Goal: Task Accomplishment & Management: Manage account settings

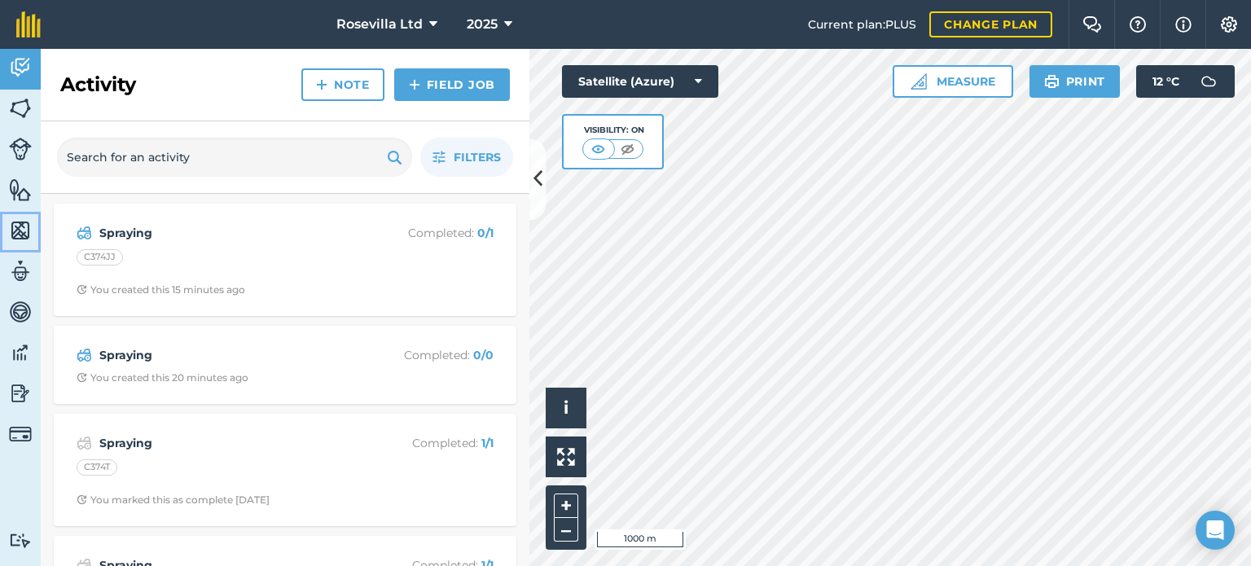
click at [28, 218] on img at bounding box center [20, 230] width 23 height 24
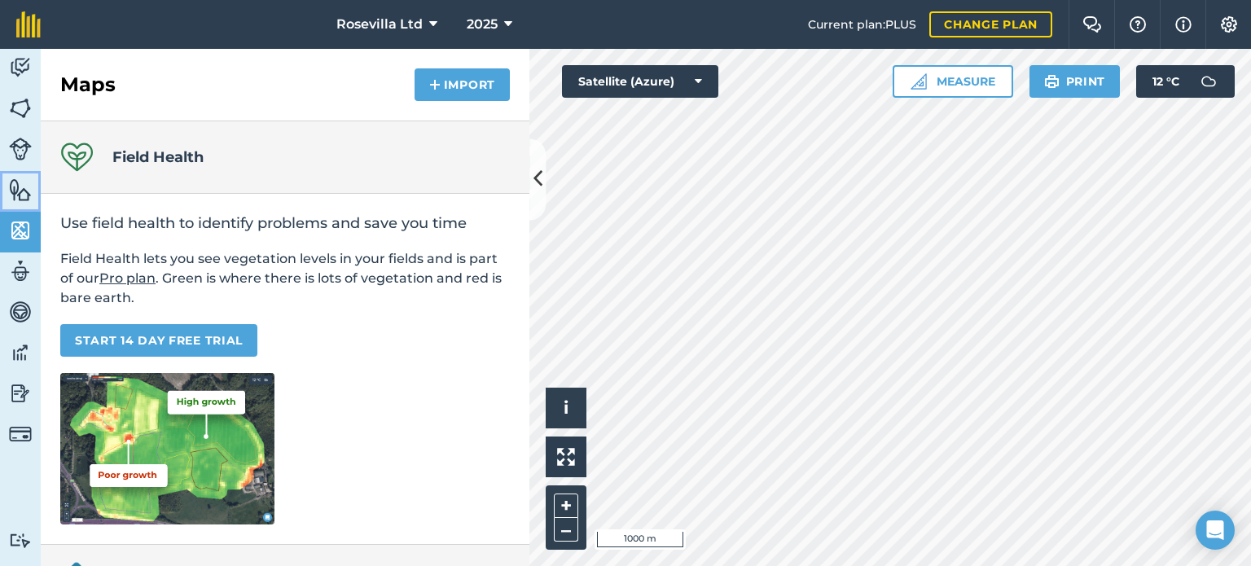
click at [22, 185] on img at bounding box center [20, 190] width 23 height 24
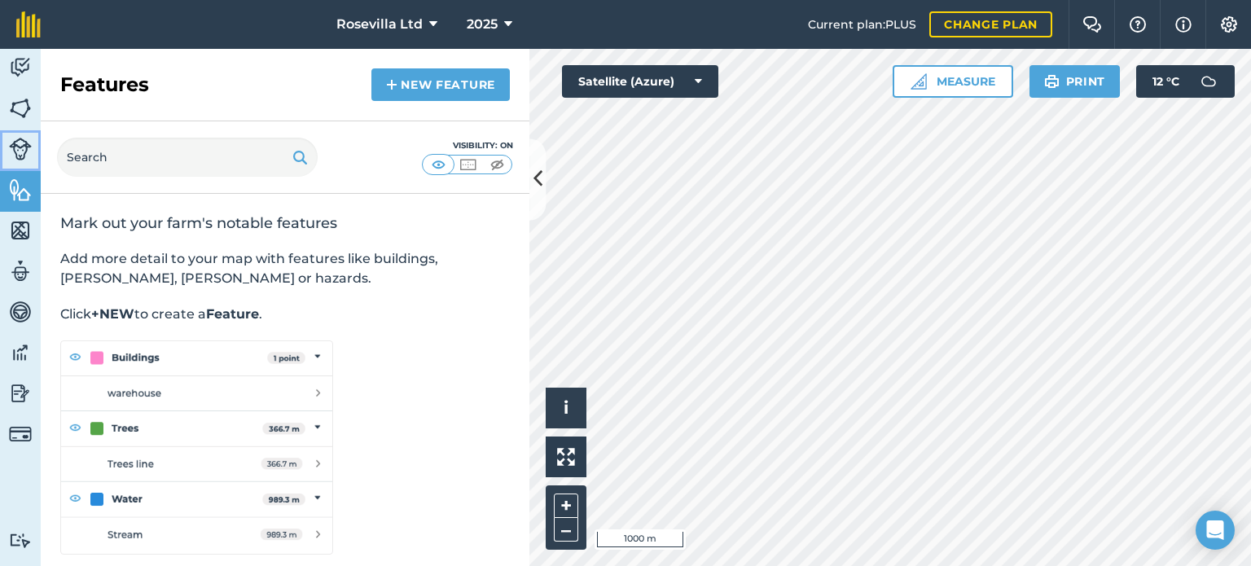
click at [19, 143] on img at bounding box center [20, 149] width 23 height 23
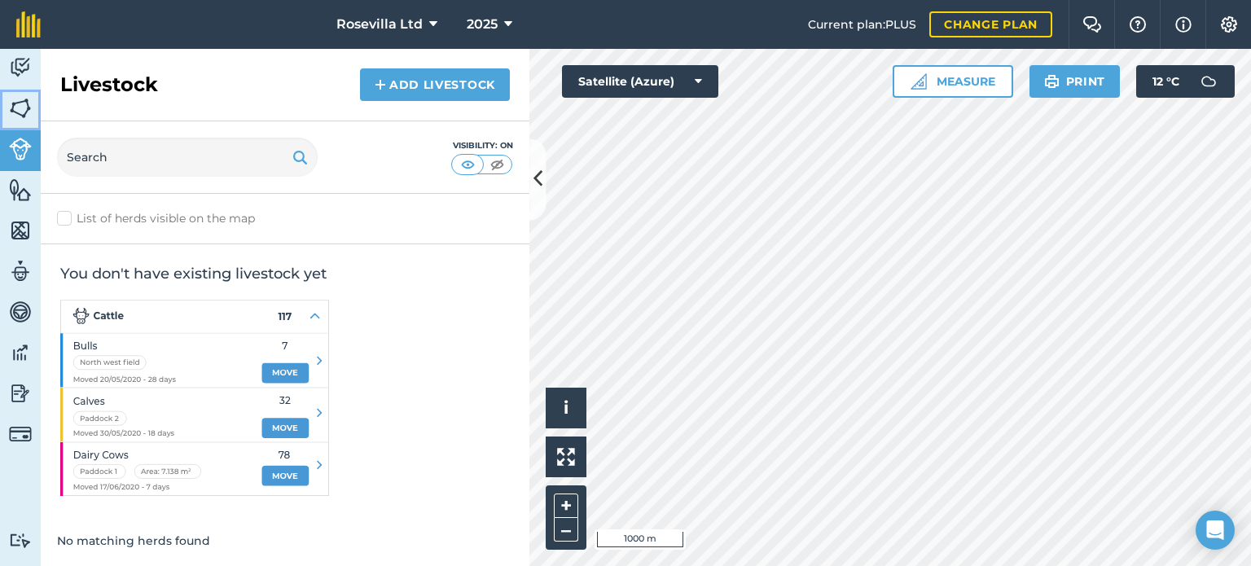
click at [24, 106] on img at bounding box center [20, 108] width 23 height 24
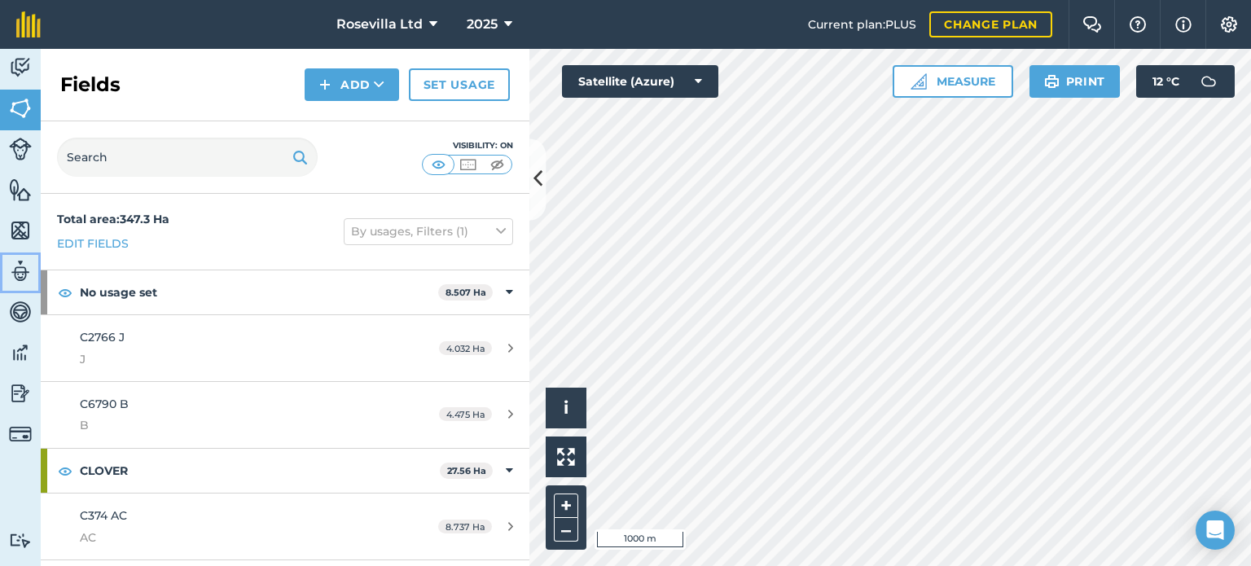
click at [24, 275] on img at bounding box center [20, 271] width 23 height 24
select select "MEMBER"
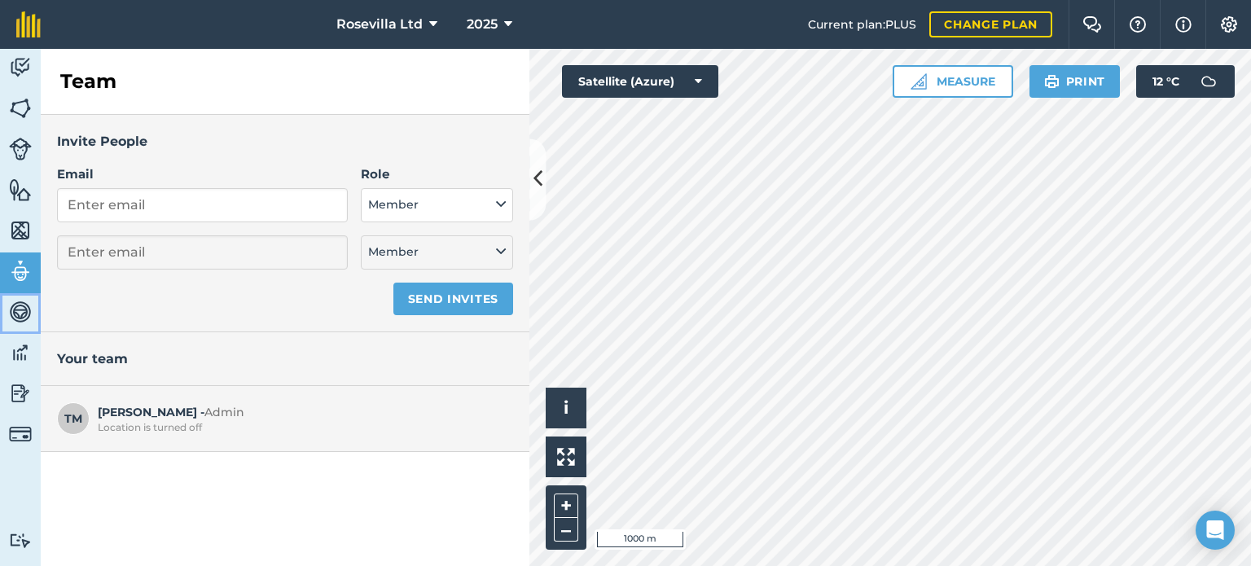
click at [23, 308] on img at bounding box center [20, 312] width 23 height 24
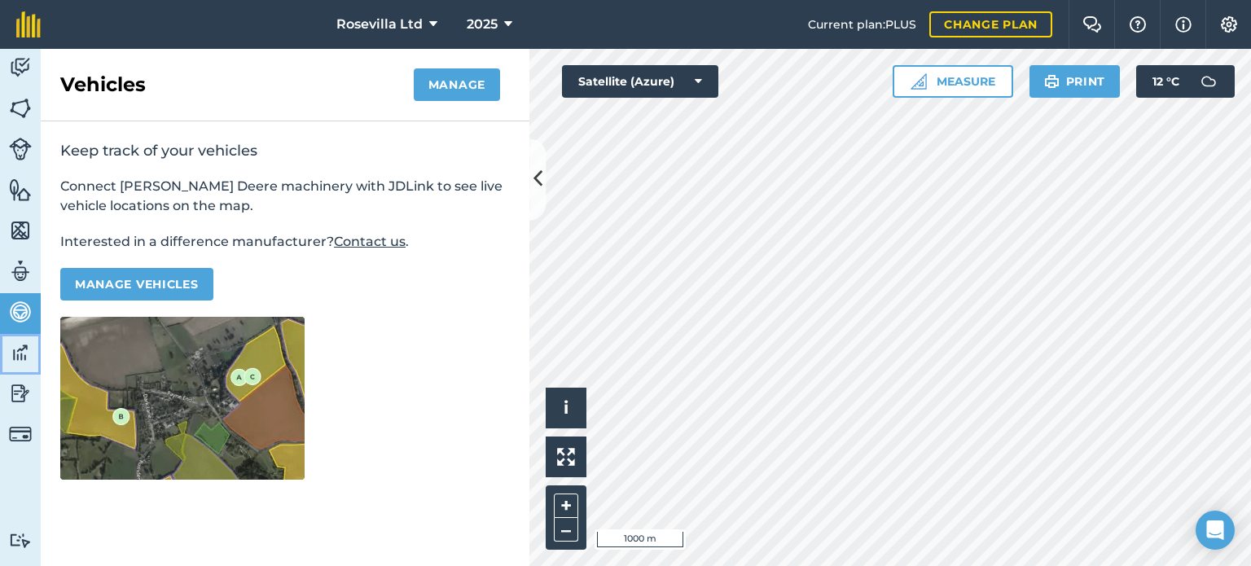
click at [23, 349] on img at bounding box center [20, 353] width 23 height 24
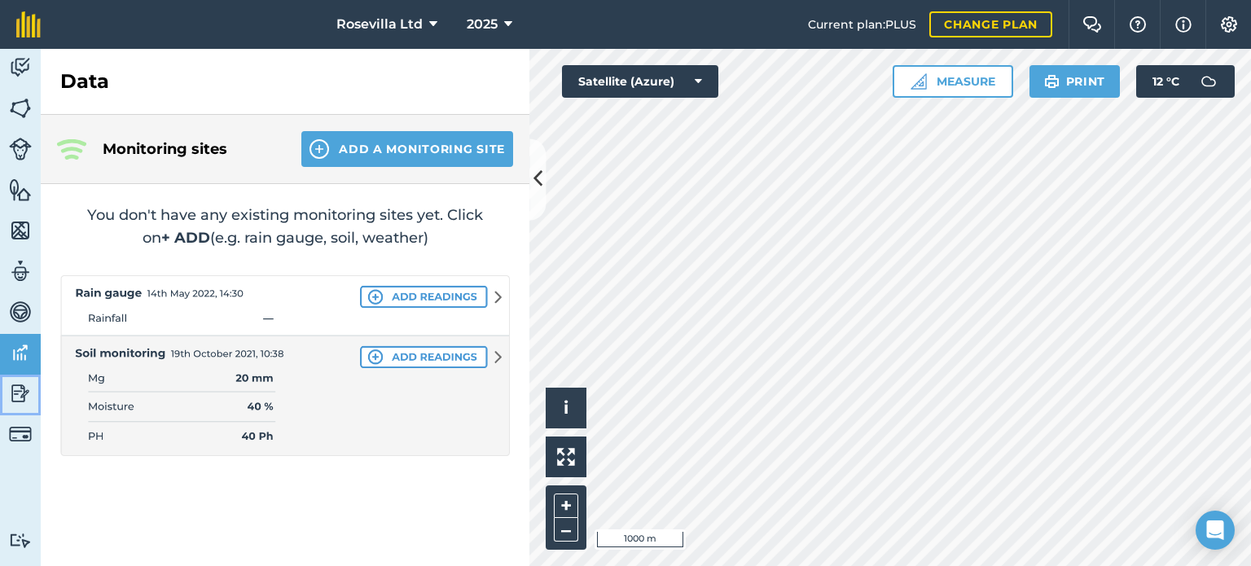
click at [20, 390] on img at bounding box center [20, 393] width 23 height 24
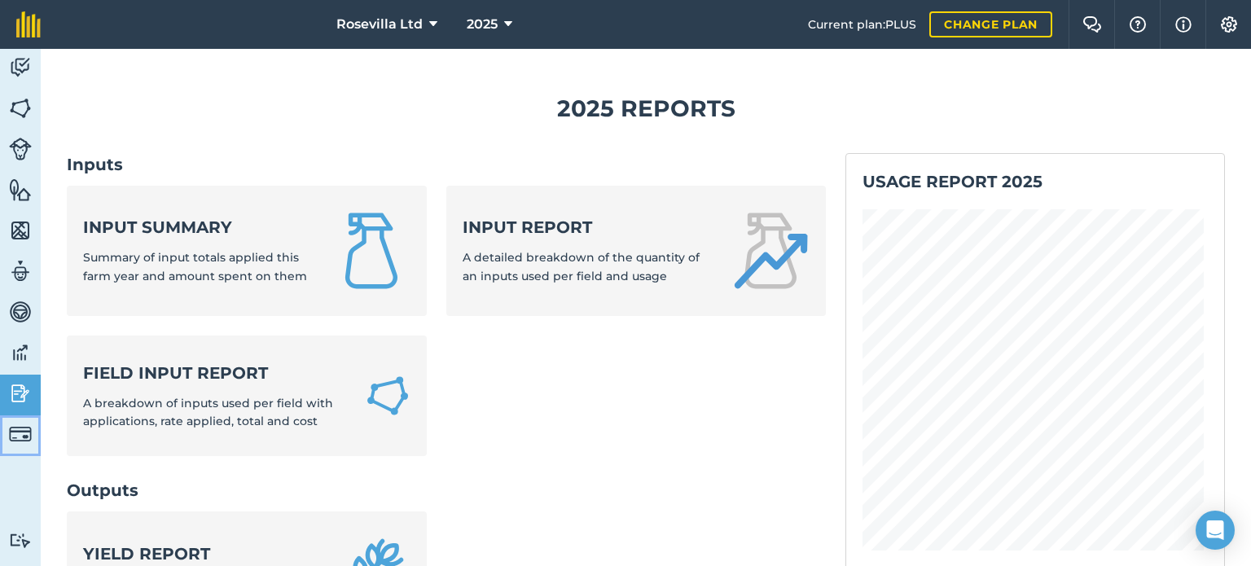
click at [23, 429] on img at bounding box center [20, 434] width 23 height 23
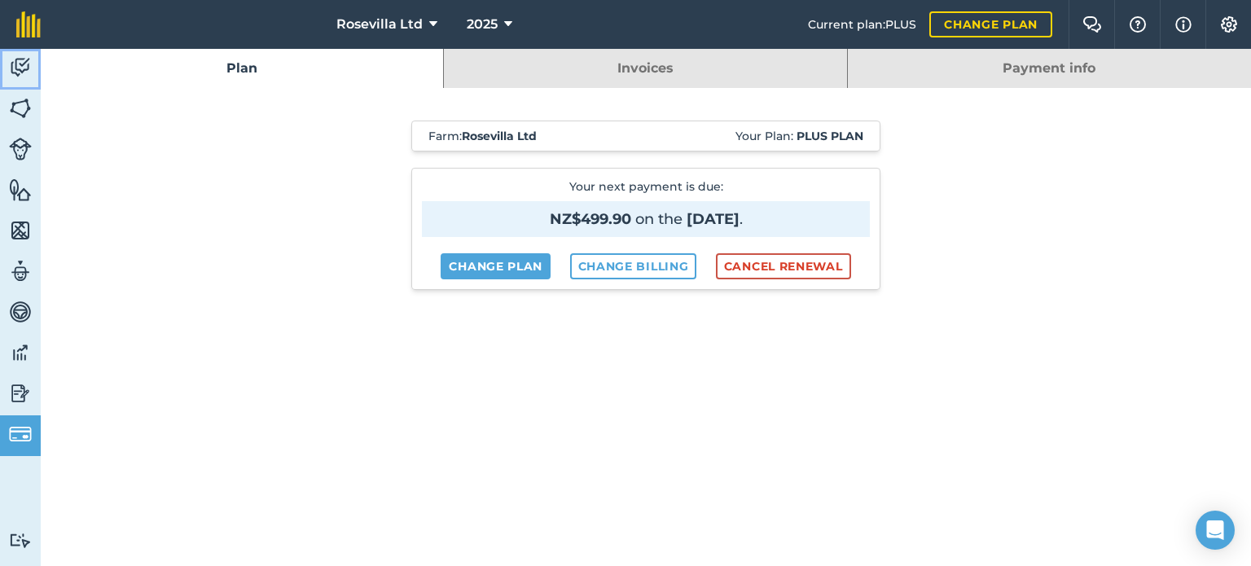
click at [22, 66] on img at bounding box center [20, 67] width 23 height 24
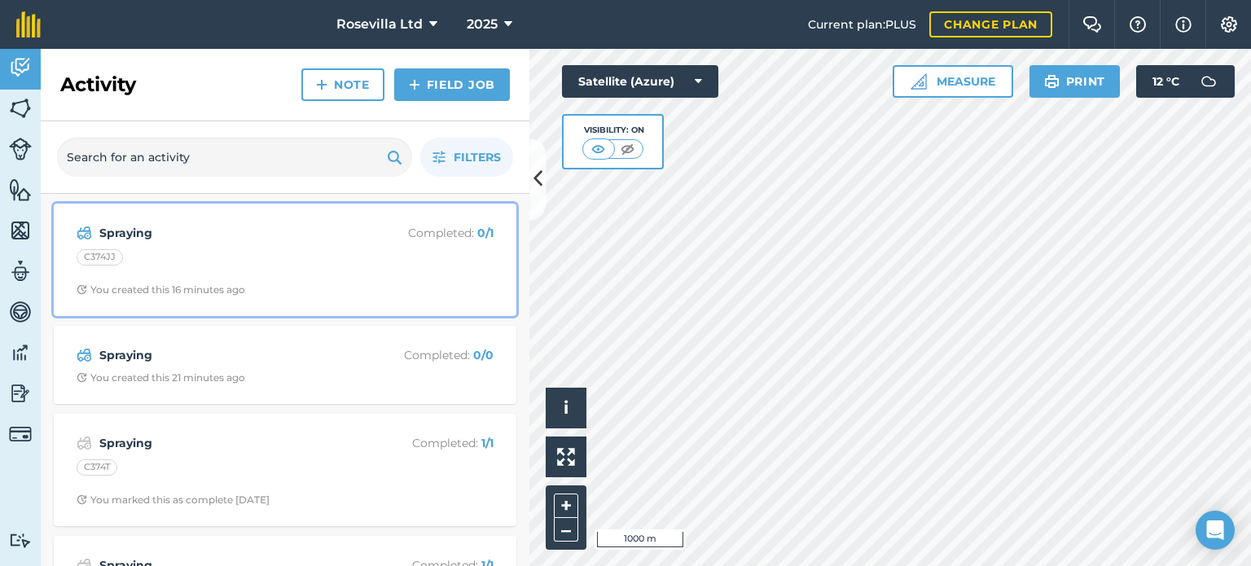
click at [114, 230] on strong "Spraying" at bounding box center [228, 233] width 258 height 18
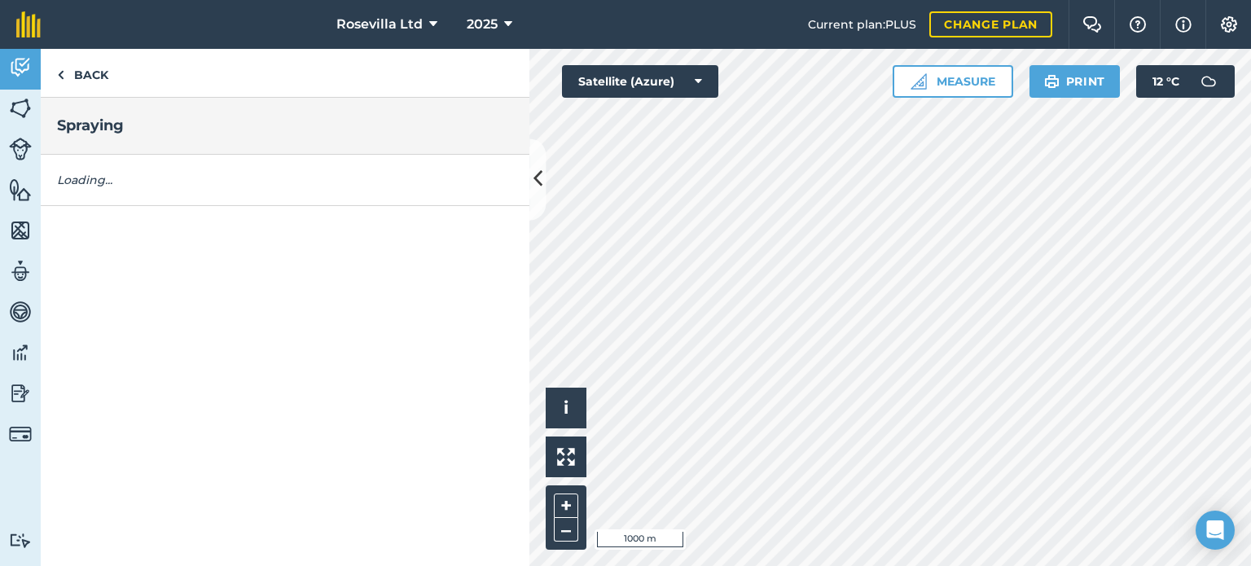
click at [114, 230] on div "Back Spraying Loading..." at bounding box center [285, 307] width 489 height 517
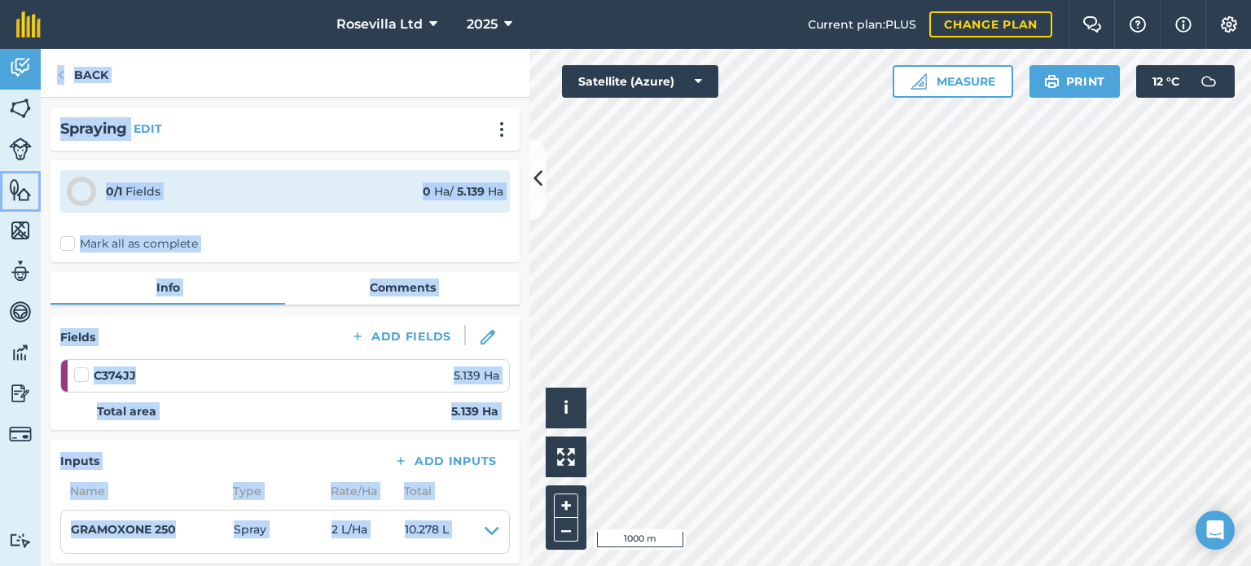
click at [18, 188] on img at bounding box center [20, 190] width 23 height 24
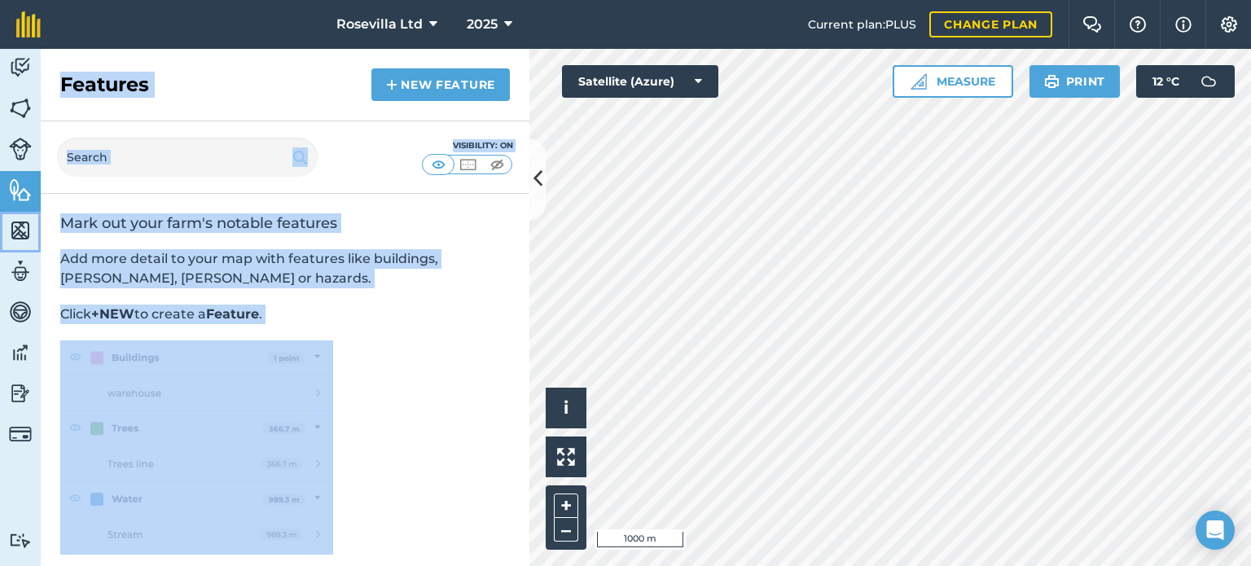
click at [19, 230] on img at bounding box center [20, 230] width 23 height 24
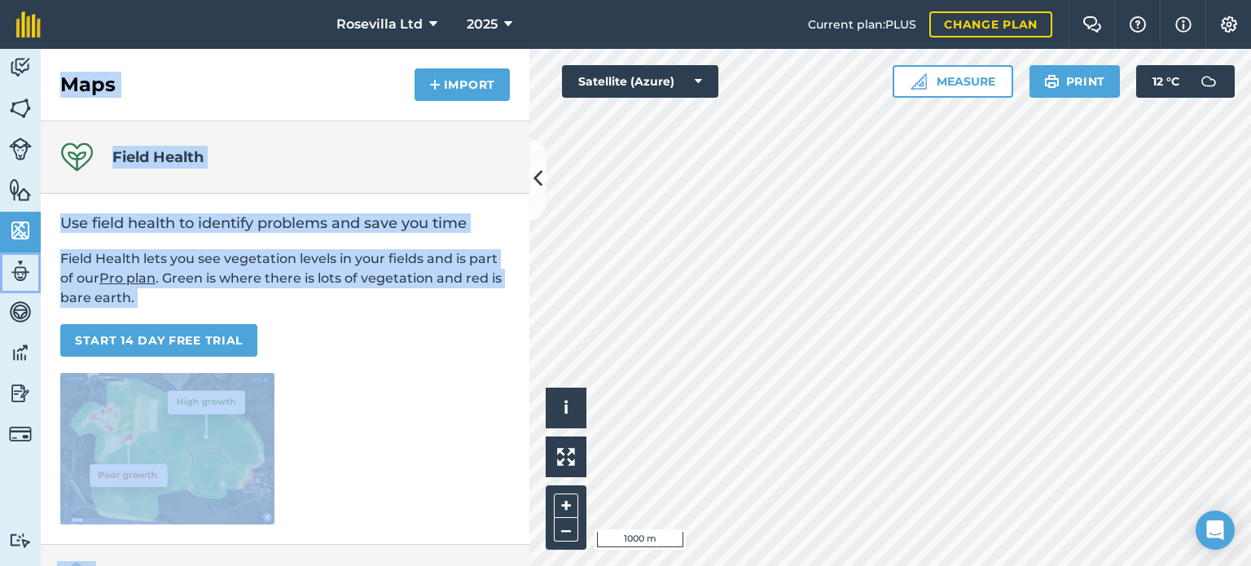
click at [21, 270] on img at bounding box center [20, 271] width 23 height 24
select select "MEMBER"
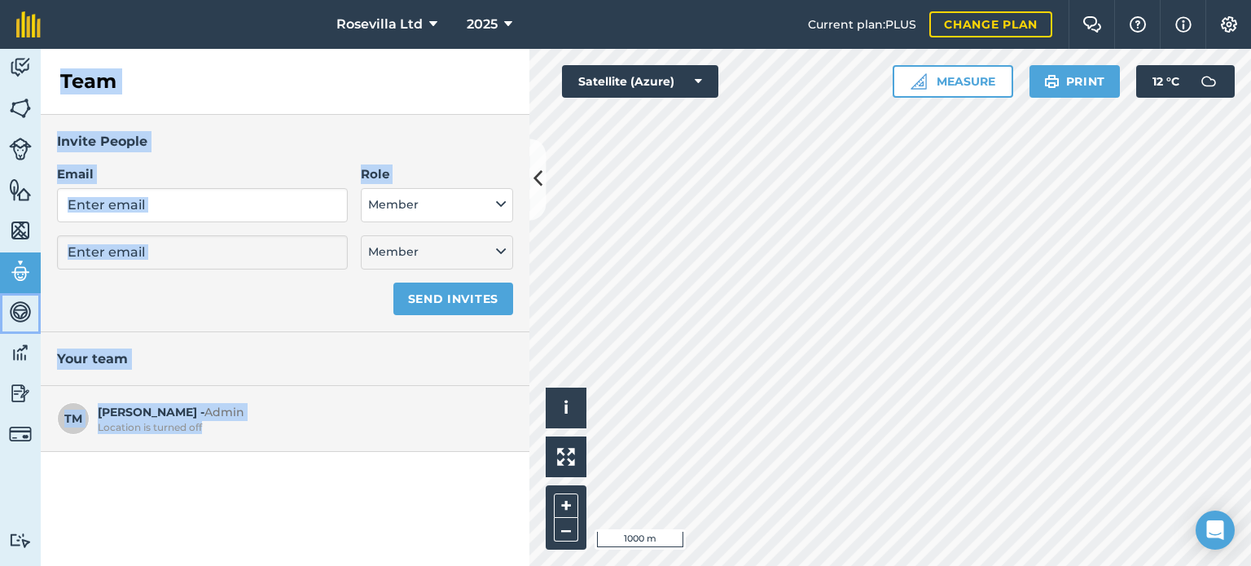
click at [23, 315] on img at bounding box center [20, 312] width 23 height 24
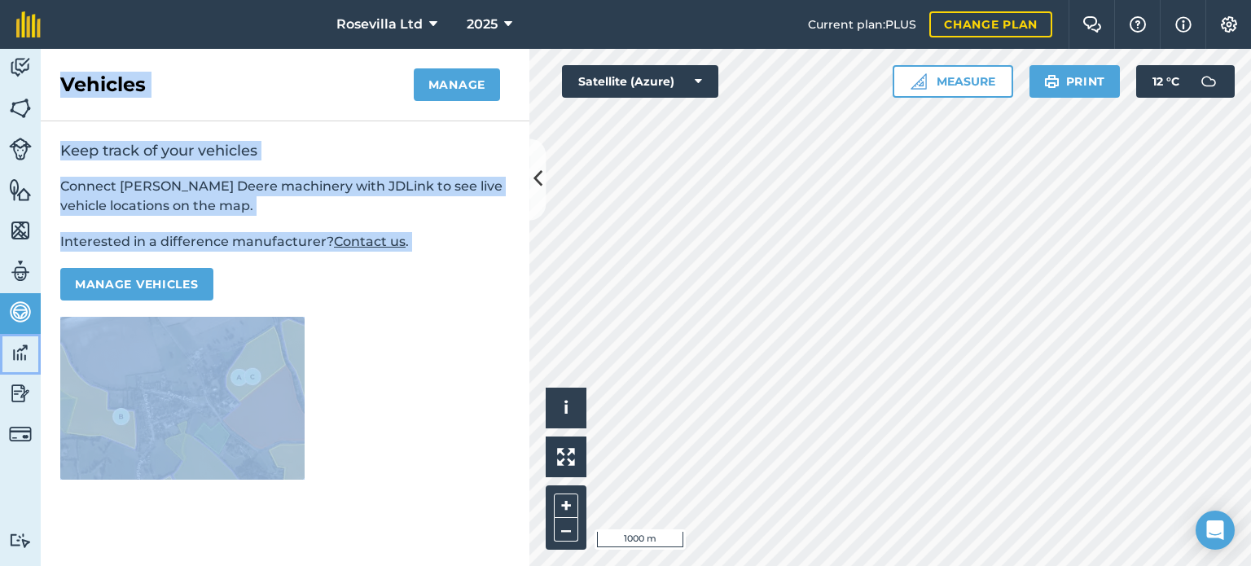
click at [22, 350] on img at bounding box center [20, 353] width 23 height 24
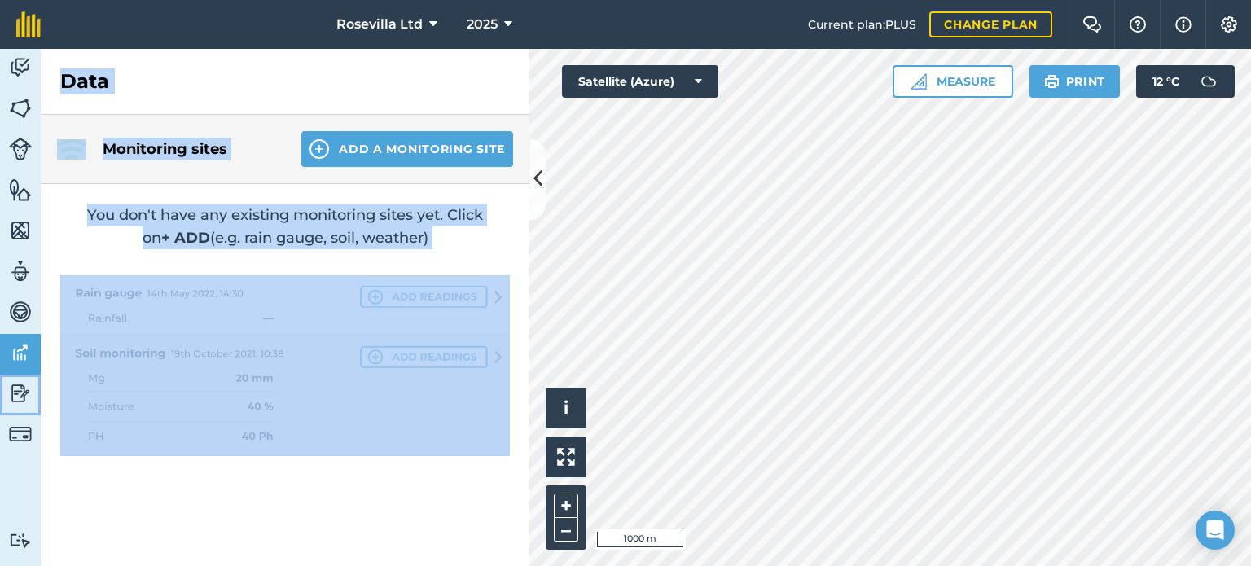
click at [19, 397] on img at bounding box center [20, 393] width 23 height 24
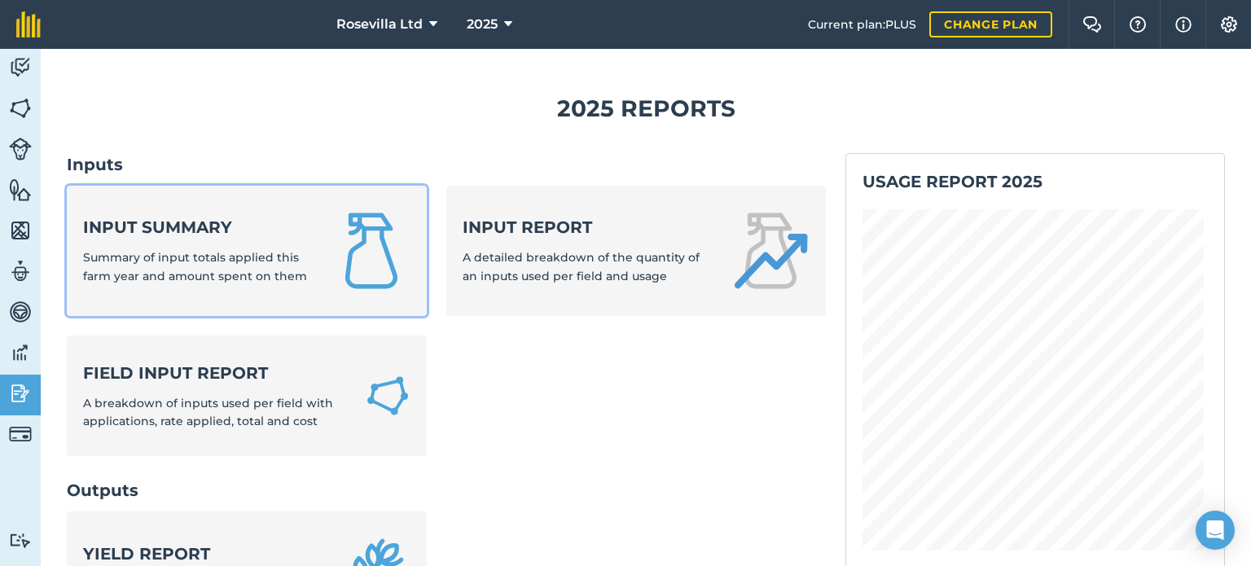
click at [213, 235] on strong "Input summary" at bounding box center [198, 227] width 230 height 23
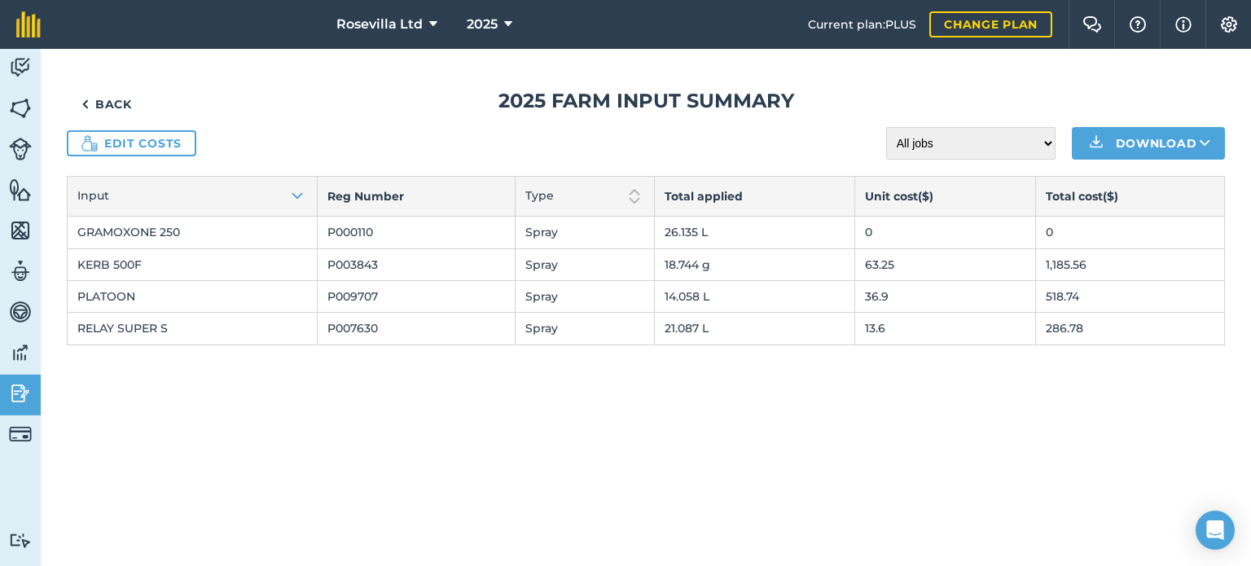
click at [868, 230] on td "0" at bounding box center [945, 233] width 181 height 32
click at [860, 225] on td "0" at bounding box center [945, 233] width 181 height 32
click at [860, 228] on td "0" at bounding box center [945, 233] width 181 height 32
click at [877, 192] on th "Unit cost ( $ )" at bounding box center [945, 197] width 181 height 40
click at [855, 226] on td "0" at bounding box center [945, 233] width 181 height 32
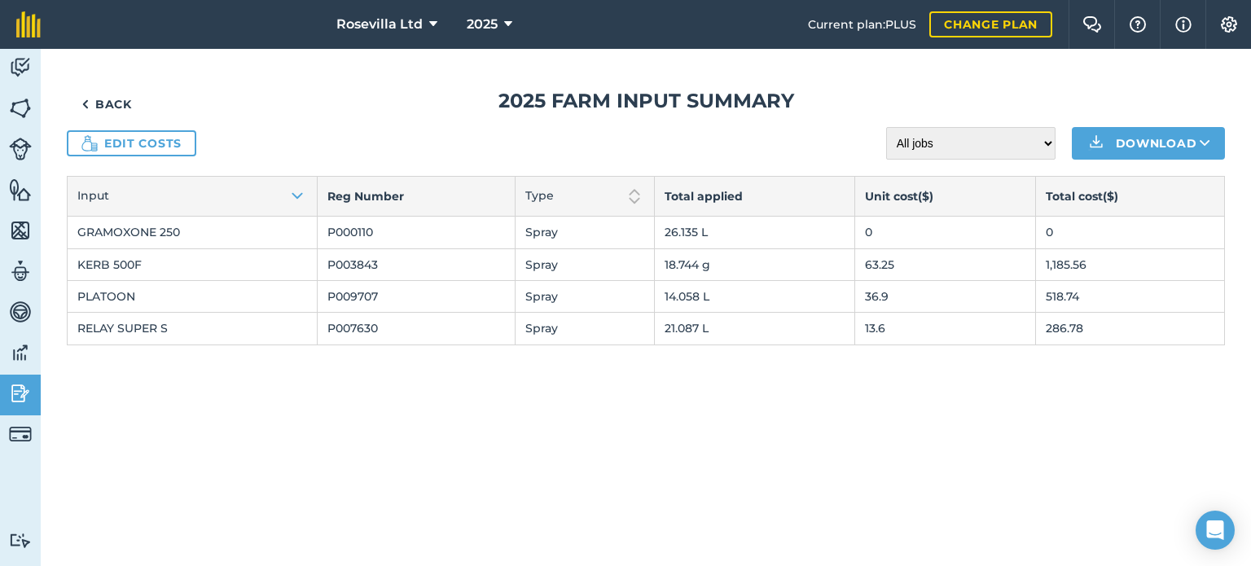
click at [855, 226] on td "0" at bounding box center [945, 233] width 181 height 32
click at [864, 231] on td "0" at bounding box center [945, 233] width 181 height 32
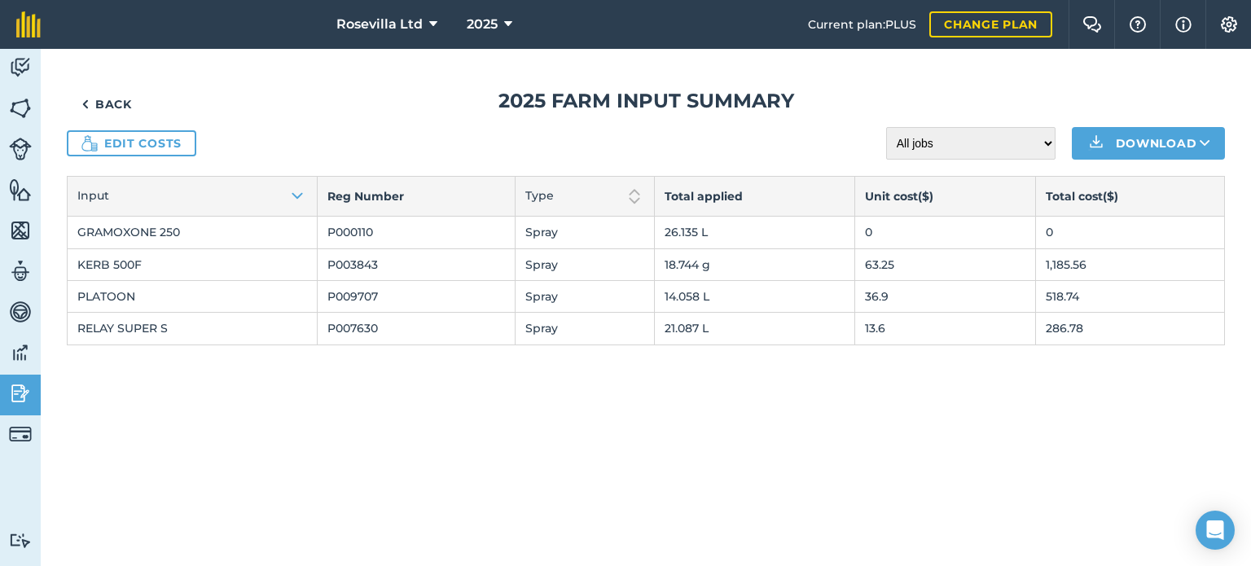
click at [864, 231] on td "0" at bounding box center [945, 233] width 181 height 32
click at [860, 230] on td "0" at bounding box center [945, 233] width 181 height 32
click at [860, 233] on td "0" at bounding box center [945, 233] width 181 height 32
click at [857, 232] on td "0" at bounding box center [945, 233] width 181 height 32
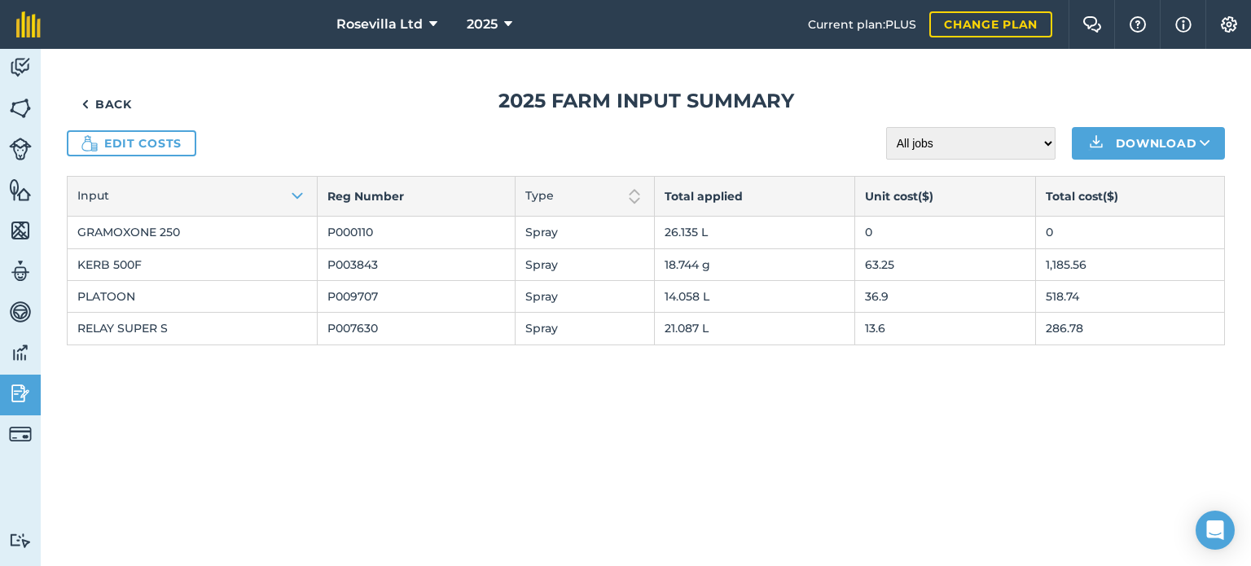
click at [857, 232] on td "0" at bounding box center [945, 233] width 181 height 32
click at [882, 237] on td "0" at bounding box center [945, 233] width 181 height 32
click at [855, 229] on td "0" at bounding box center [945, 233] width 181 height 32
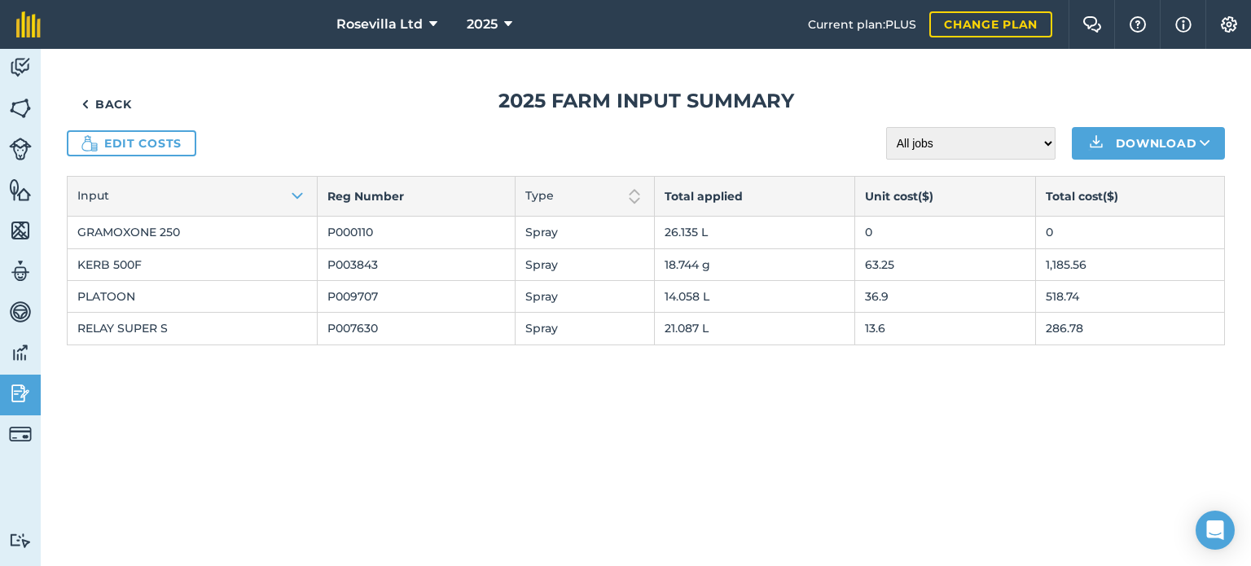
click at [855, 229] on td "0" at bounding box center [945, 233] width 181 height 32
click at [859, 233] on td "0" at bounding box center [945, 233] width 181 height 32
click at [145, 146] on link "Edit costs" at bounding box center [132, 143] width 130 height 26
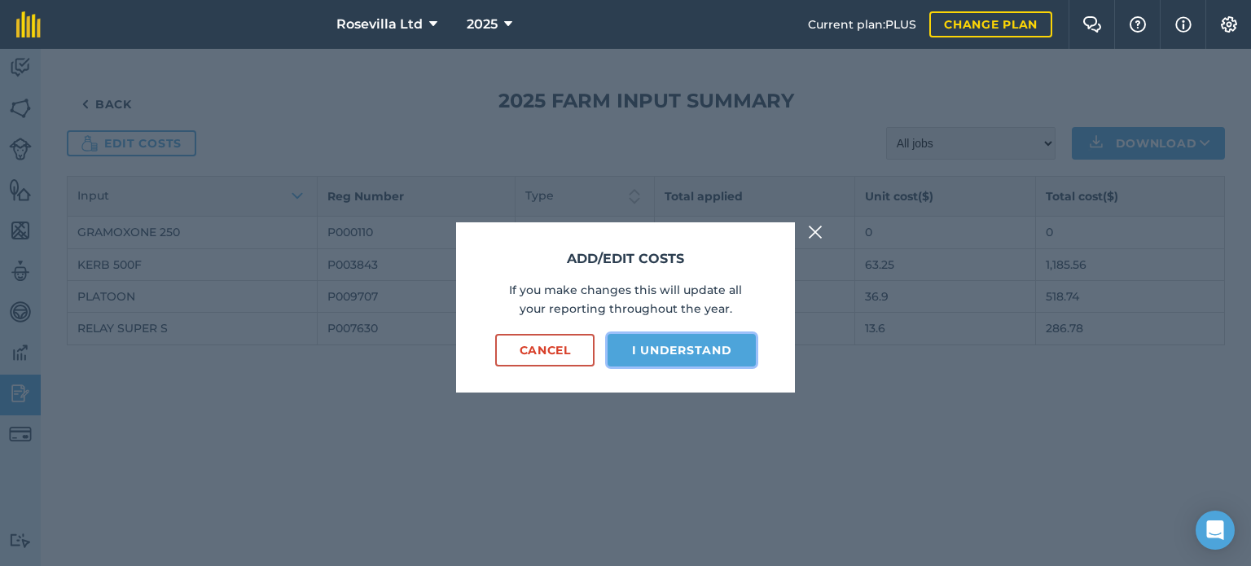
click at [639, 353] on button "I understand" at bounding box center [682, 350] width 148 height 33
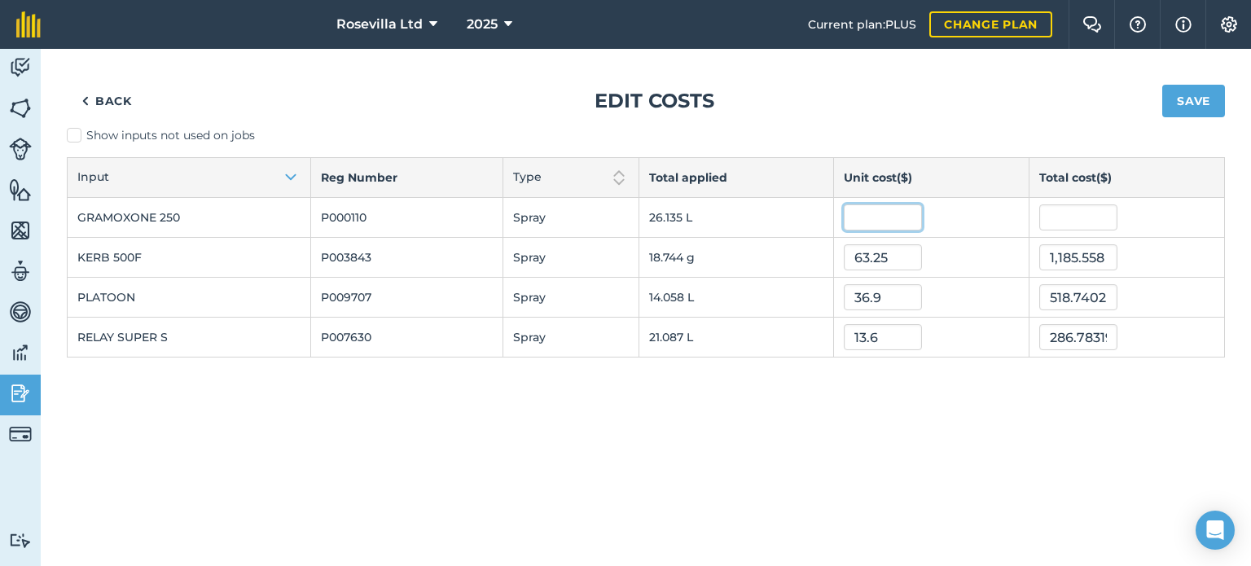
click at [868, 213] on input "text" at bounding box center [883, 217] width 78 height 26
type input "11"
type input "287.481205"
click at [1195, 92] on button "Save" at bounding box center [1194, 101] width 63 height 33
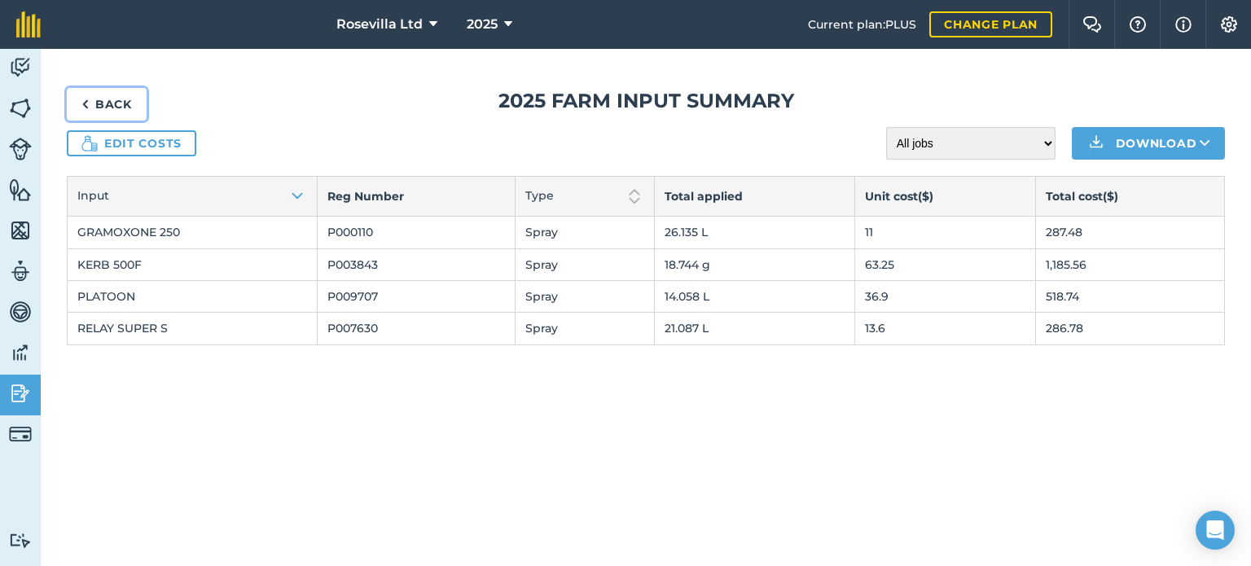
click at [100, 103] on link "Back" at bounding box center [107, 104] width 80 height 33
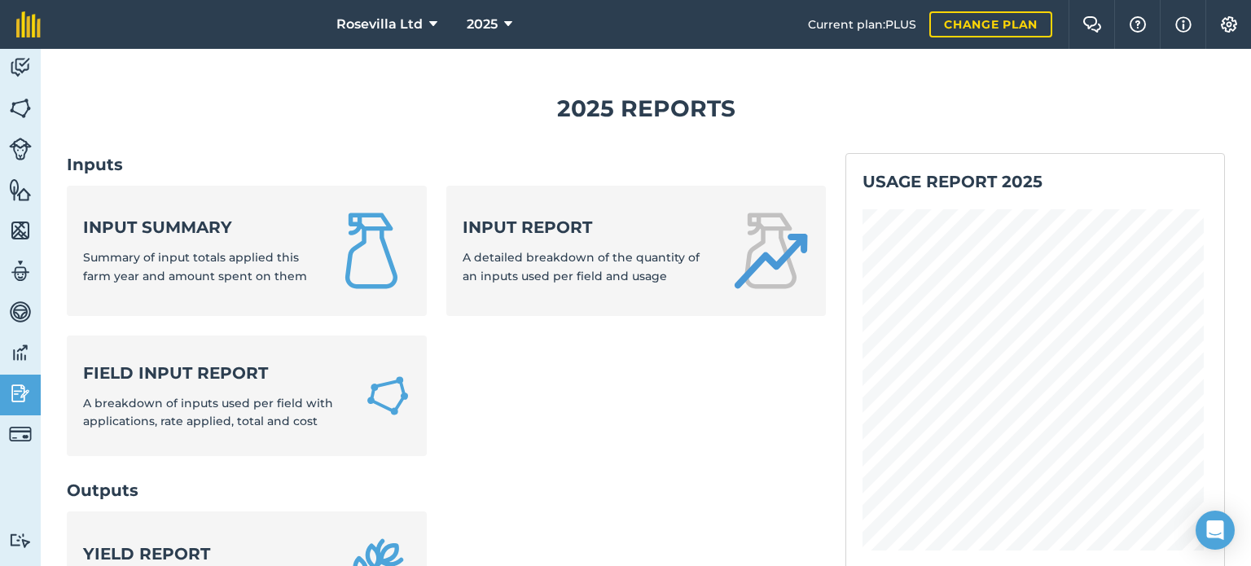
click at [100, 103] on h1 "2025 Reports" at bounding box center [646, 108] width 1159 height 37
click at [88, 94] on h1 "2025 Reports" at bounding box center [646, 108] width 1159 height 37
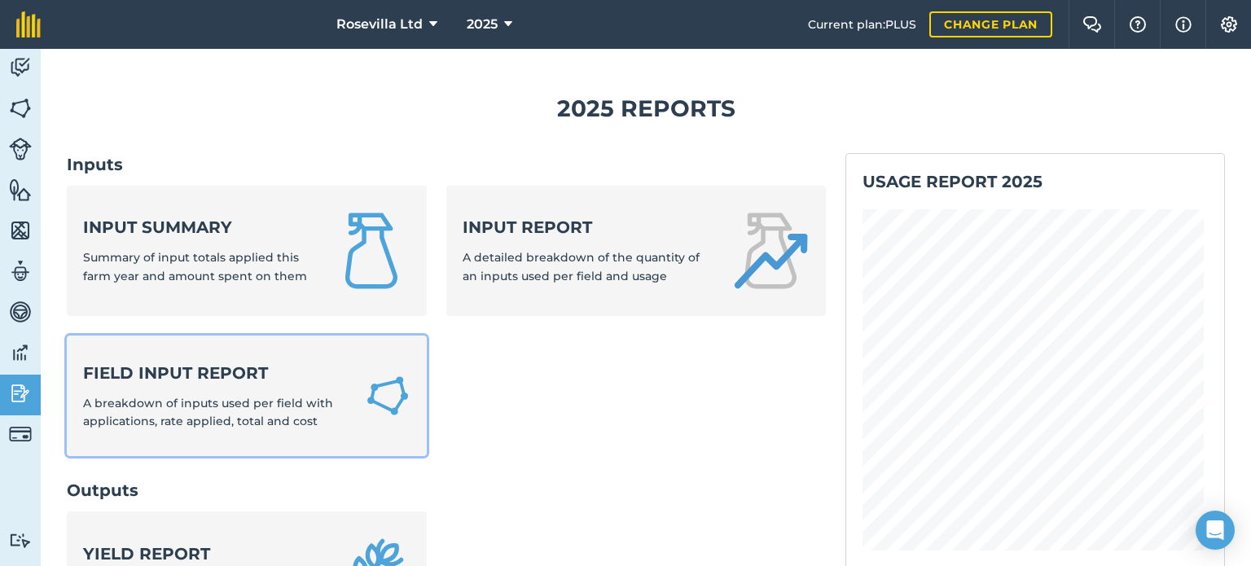
click at [354, 400] on link "Field Input Report A breakdown of inputs used per field with applications, rate…" at bounding box center [247, 396] width 360 height 121
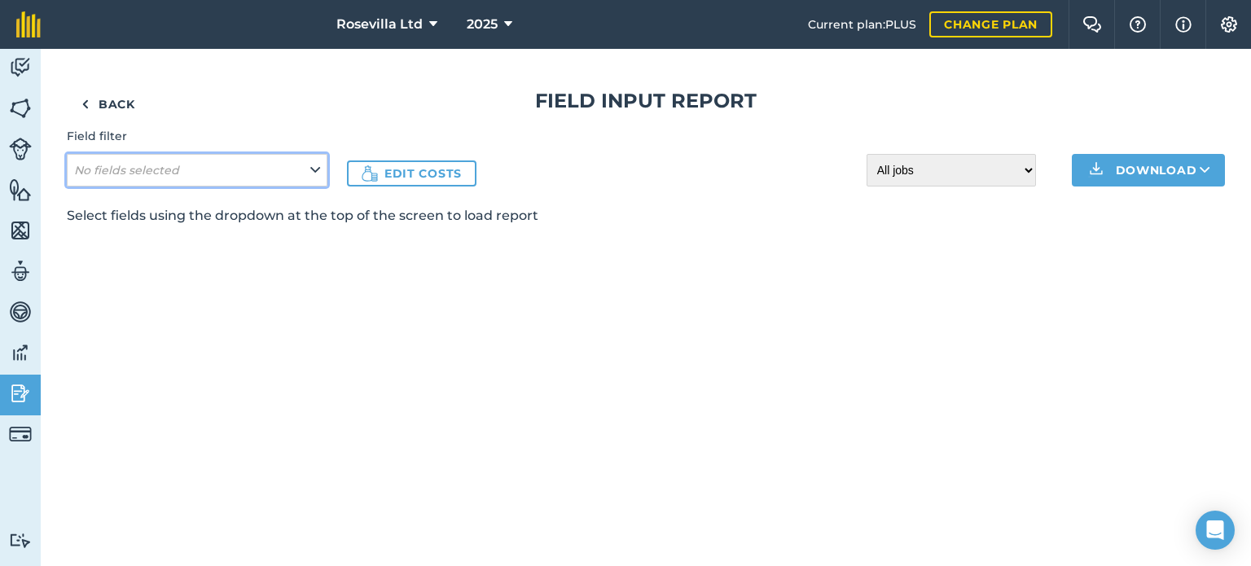
click at [317, 167] on icon at bounding box center [315, 170] width 10 height 18
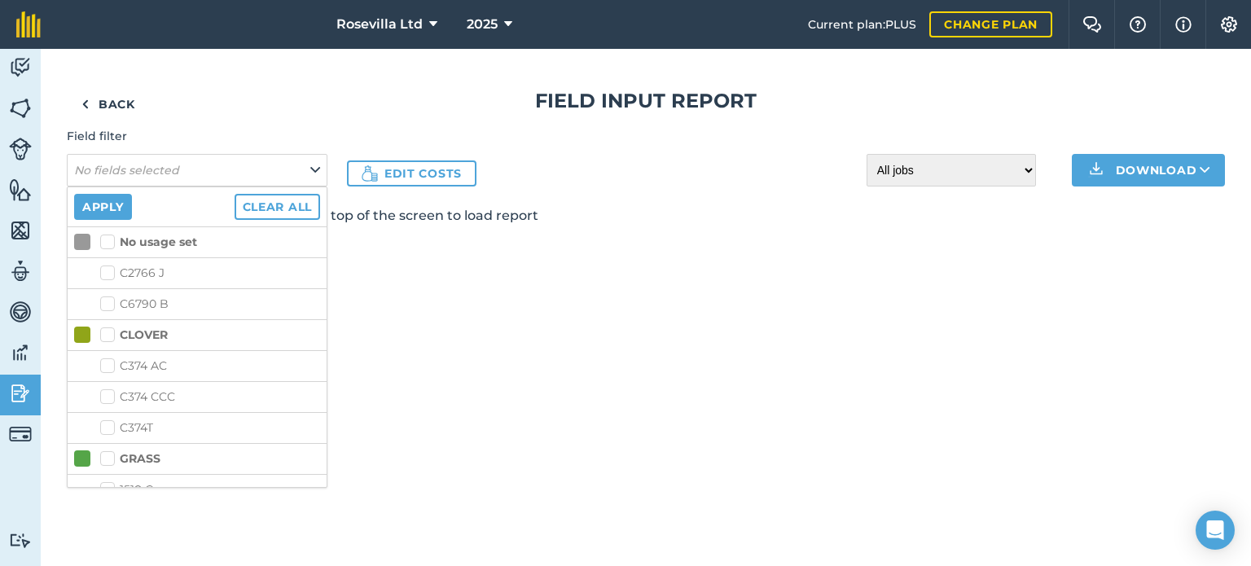
click at [269, 276] on label "C2766 J" at bounding box center [210, 273] width 220 height 17
click at [111, 275] on input "C2766 J" at bounding box center [105, 270] width 11 height 11
checkbox input "true"
click at [103, 201] on button "Apply" at bounding box center [103, 207] width 58 height 26
